Goal: Find specific page/section: Find specific page/section

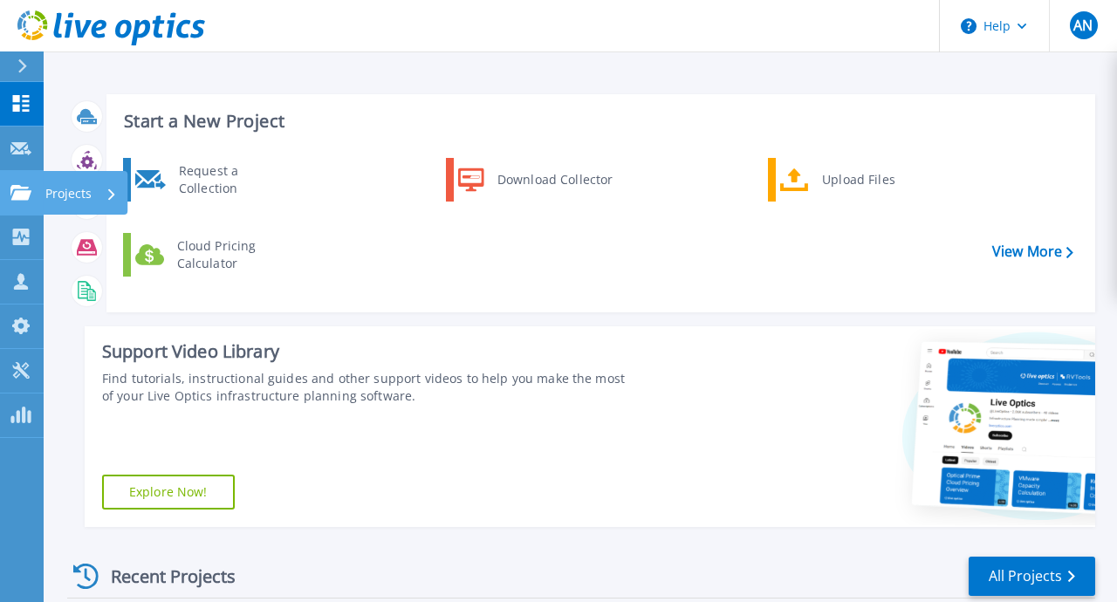
click at [27, 202] on link "Projects Projects" at bounding box center [22, 193] width 44 height 44
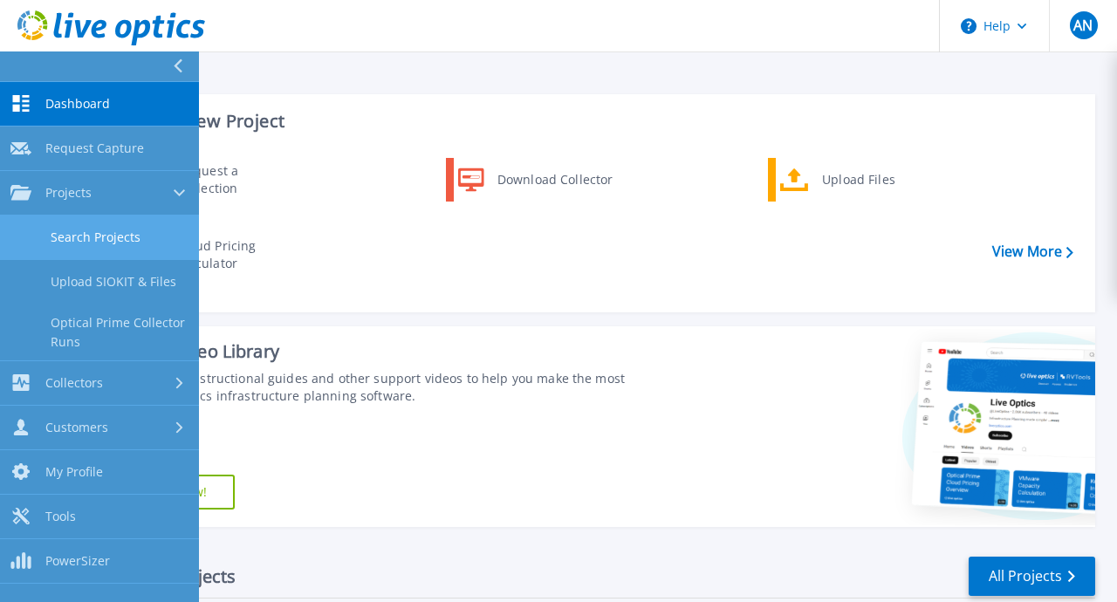
click at [115, 236] on link "Search Projects" at bounding box center [99, 237] width 199 height 44
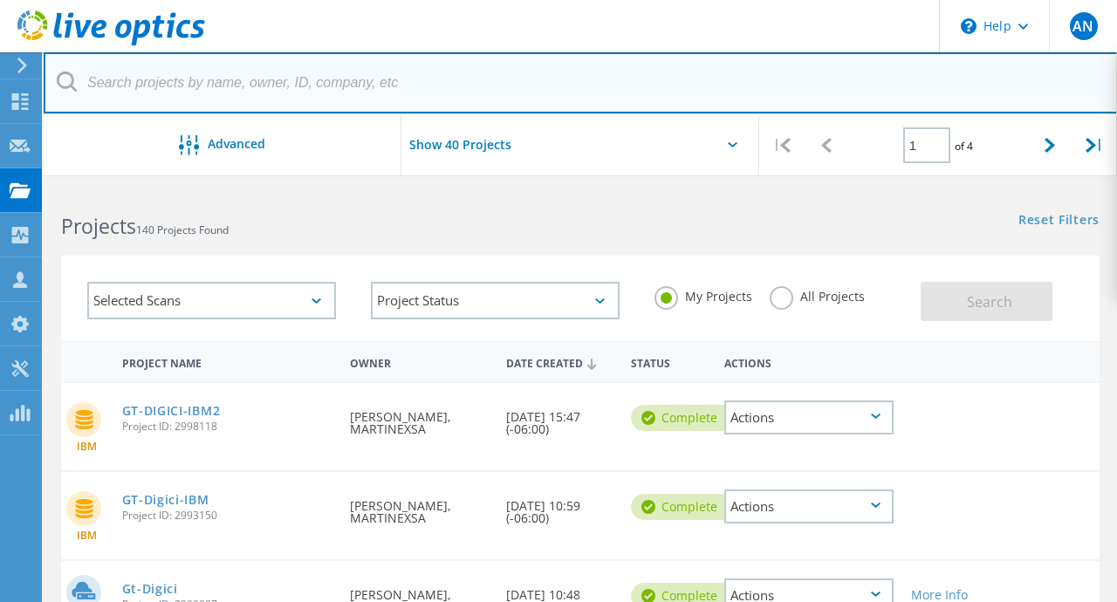
click at [241, 90] on input "text" at bounding box center [581, 82] width 1074 height 61
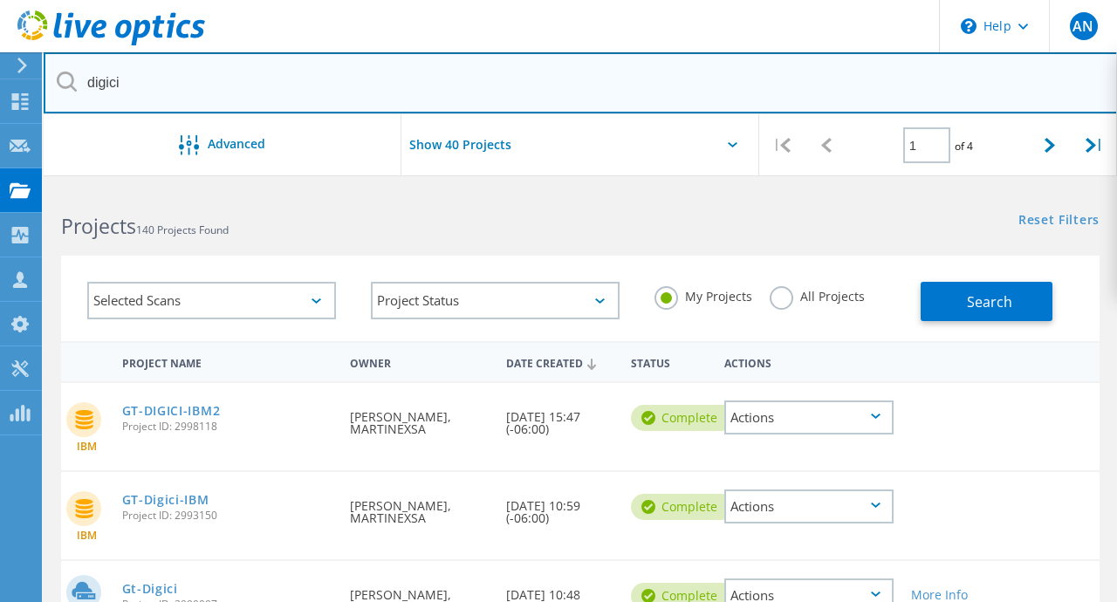
type input "digici"
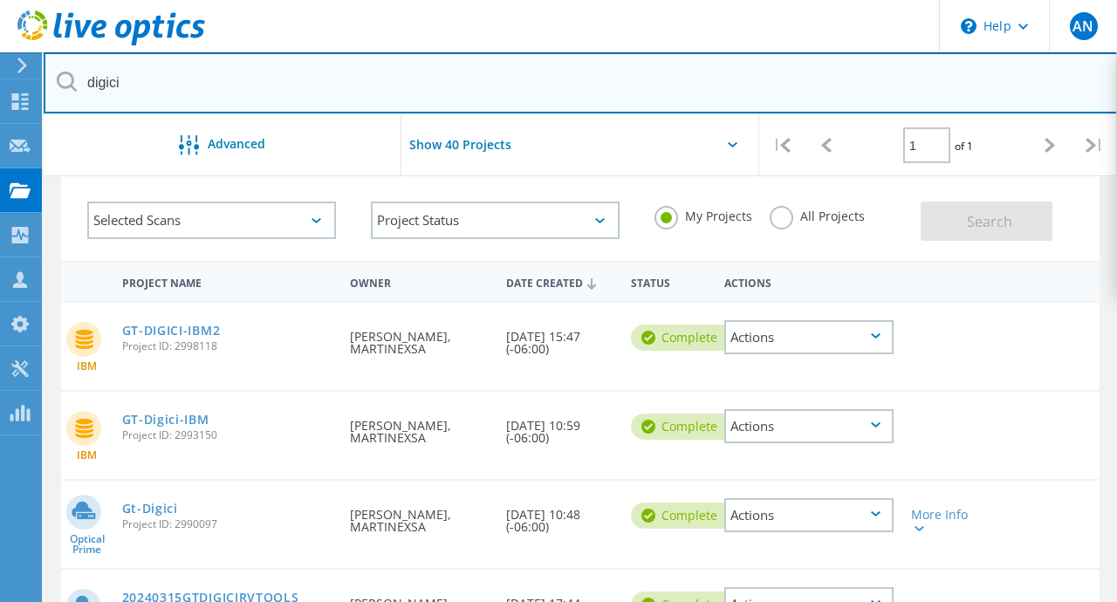
scroll to position [78, 0]
